Goal: Task Accomplishment & Management: Use online tool/utility

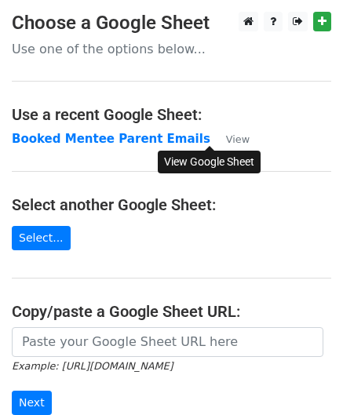
click at [226, 142] on small "View" at bounding box center [238, 139] width 24 height 12
click at [85, 137] on strong "Booked Mentee Parent Emails" at bounding box center [111, 139] width 199 height 14
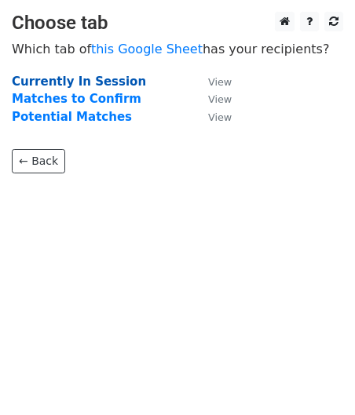
click at [89, 78] on strong "Currently In Session" at bounding box center [79, 82] width 134 height 14
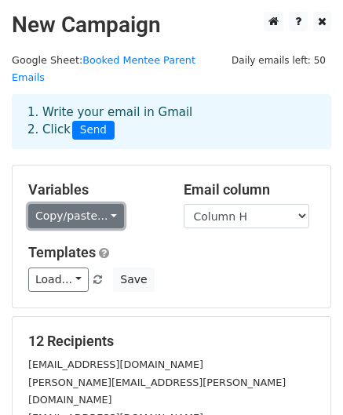
click at [90, 204] on link "Copy/paste..." at bounding box center [76, 216] width 96 height 24
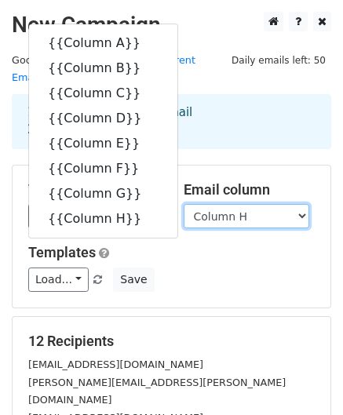
click at [256, 205] on select "Column A Column B Column C Column D Column E Column F Column G Column H" at bounding box center [247, 216] width 126 height 24
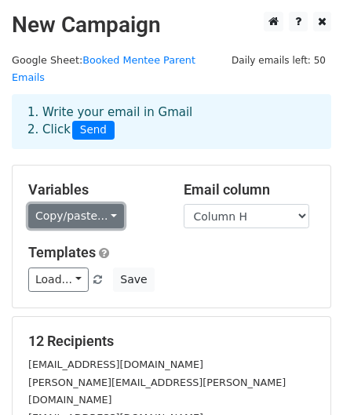
click at [83, 208] on link "Copy/paste..." at bounding box center [76, 216] width 96 height 24
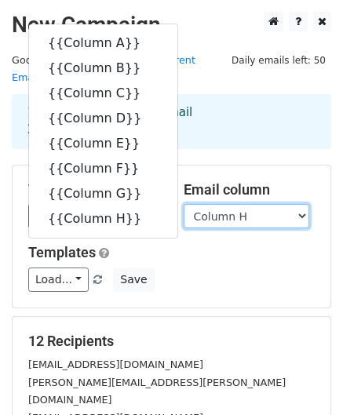
click at [244, 204] on select "Column A Column B Column C Column D Column E Column F Column G Column H" at bounding box center [247, 216] width 126 height 24
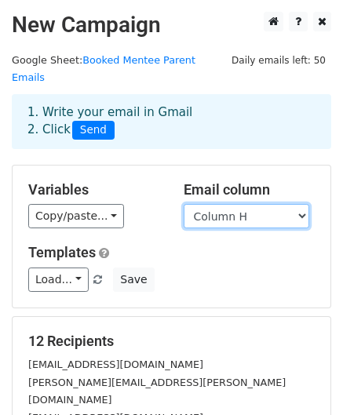
click at [184, 204] on select "Column A Column B Column C Column D Column E Column F Column G Column H" at bounding box center [247, 216] width 126 height 24
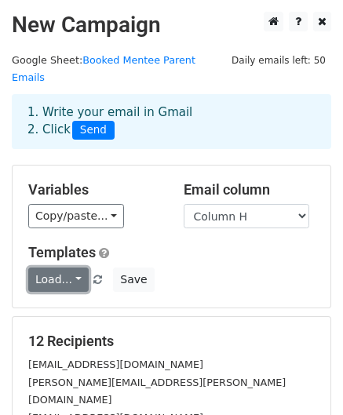
click at [67, 270] on link "Load..." at bounding box center [58, 280] width 60 height 24
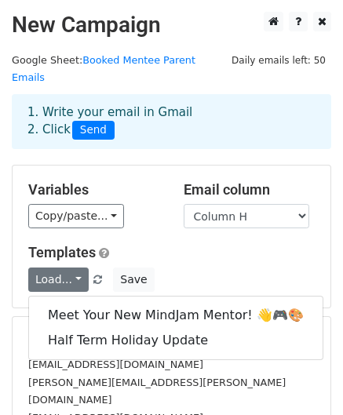
click at [188, 221] on div "Variables Copy/paste... {{Column A}} {{Column B}} {{Column C}} {{Column D}} {{C…" at bounding box center [172, 237] width 318 height 142
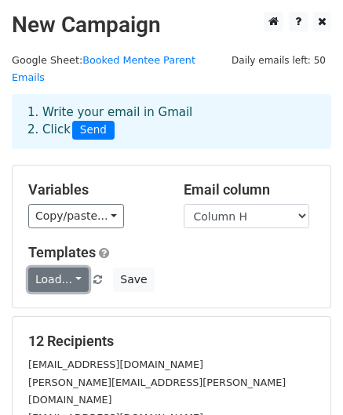
click at [58, 268] on link "Load..." at bounding box center [58, 280] width 60 height 24
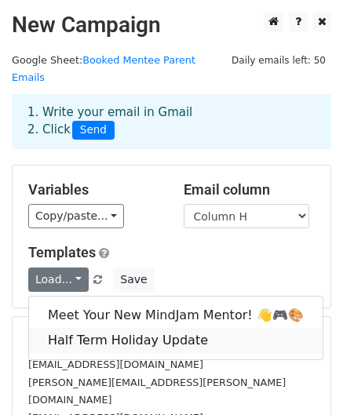
click at [99, 328] on link "Half Term Holiday Update" at bounding box center [176, 340] width 294 height 25
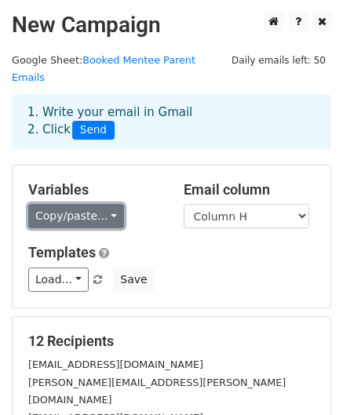
click at [70, 207] on link "Copy/paste..." at bounding box center [76, 216] width 96 height 24
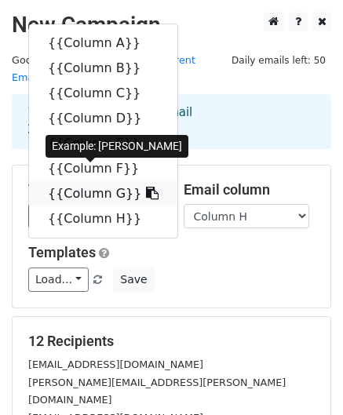
click at [146, 187] on icon at bounding box center [152, 193] width 13 height 13
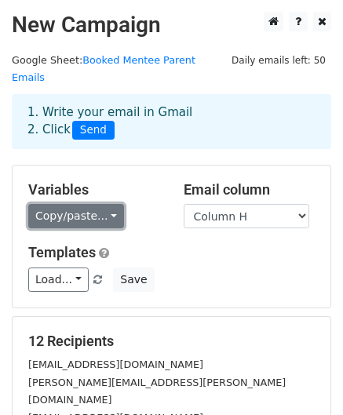
click at [104, 204] on link "Copy/paste..." at bounding box center [76, 216] width 96 height 24
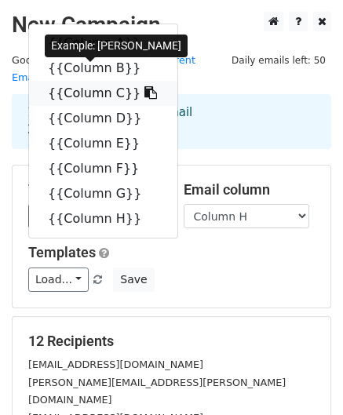
click at [144, 86] on icon at bounding box center [150, 92] width 13 height 13
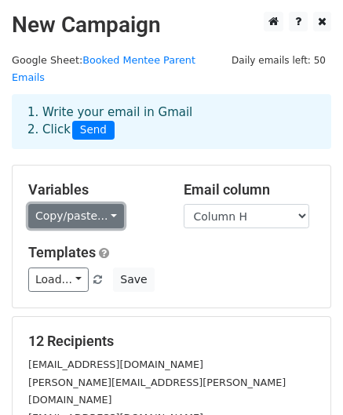
click at [70, 205] on link "Copy/paste..." at bounding box center [76, 216] width 96 height 24
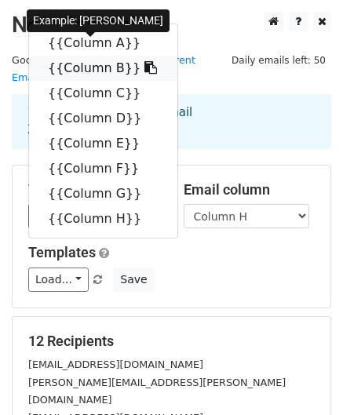
click at [144, 61] on icon at bounding box center [150, 67] width 13 height 13
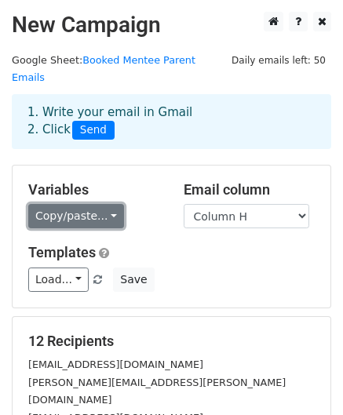
click at [86, 208] on link "Copy/paste..." at bounding box center [76, 216] width 96 height 24
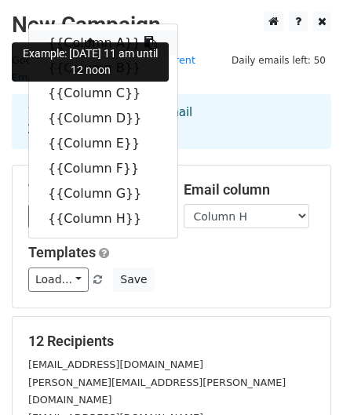
click at [144, 36] on icon at bounding box center [150, 42] width 13 height 13
